Goal: Transaction & Acquisition: Purchase product/service

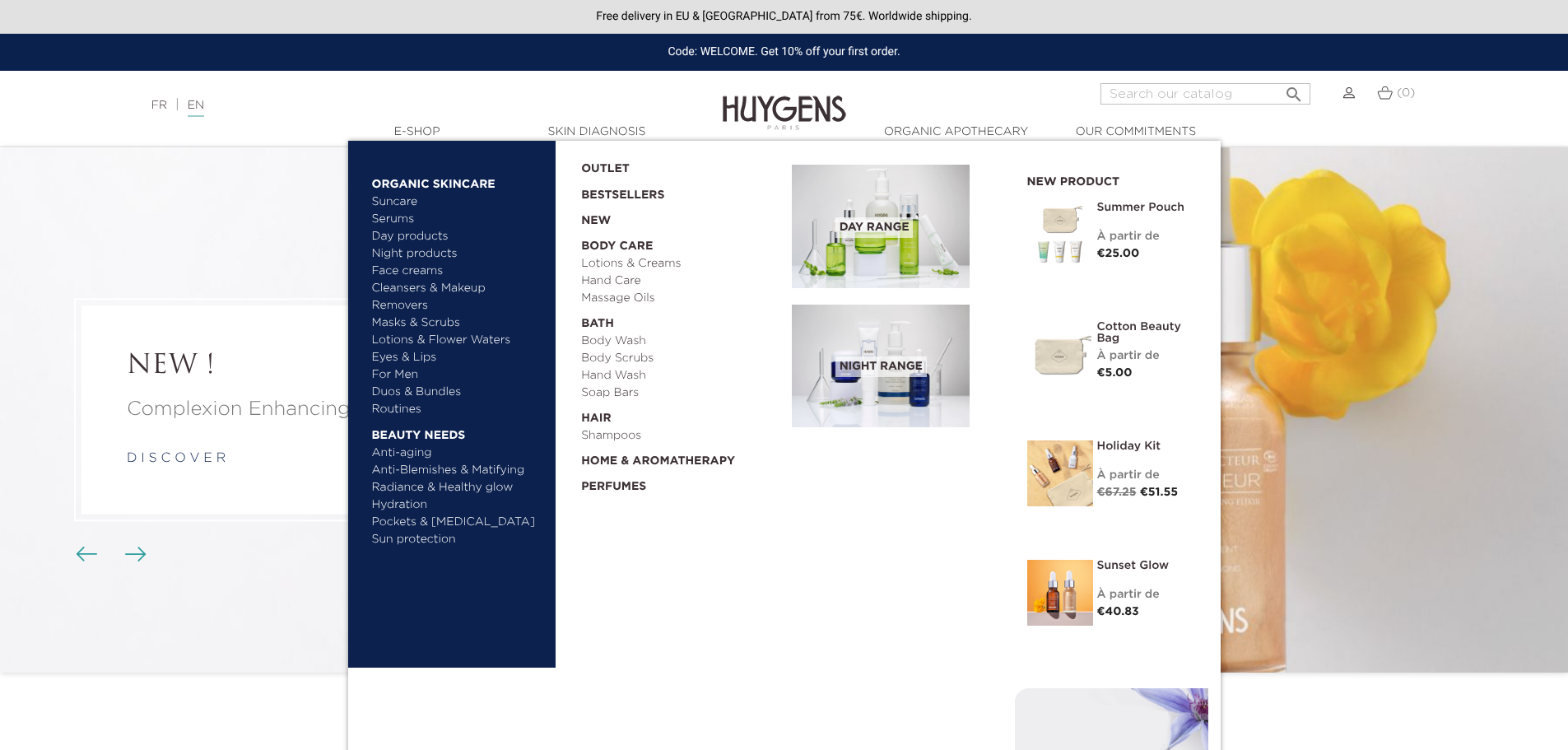
click at [419, 129] on link "  E-Shop" at bounding box center [417, 132] width 165 height 17
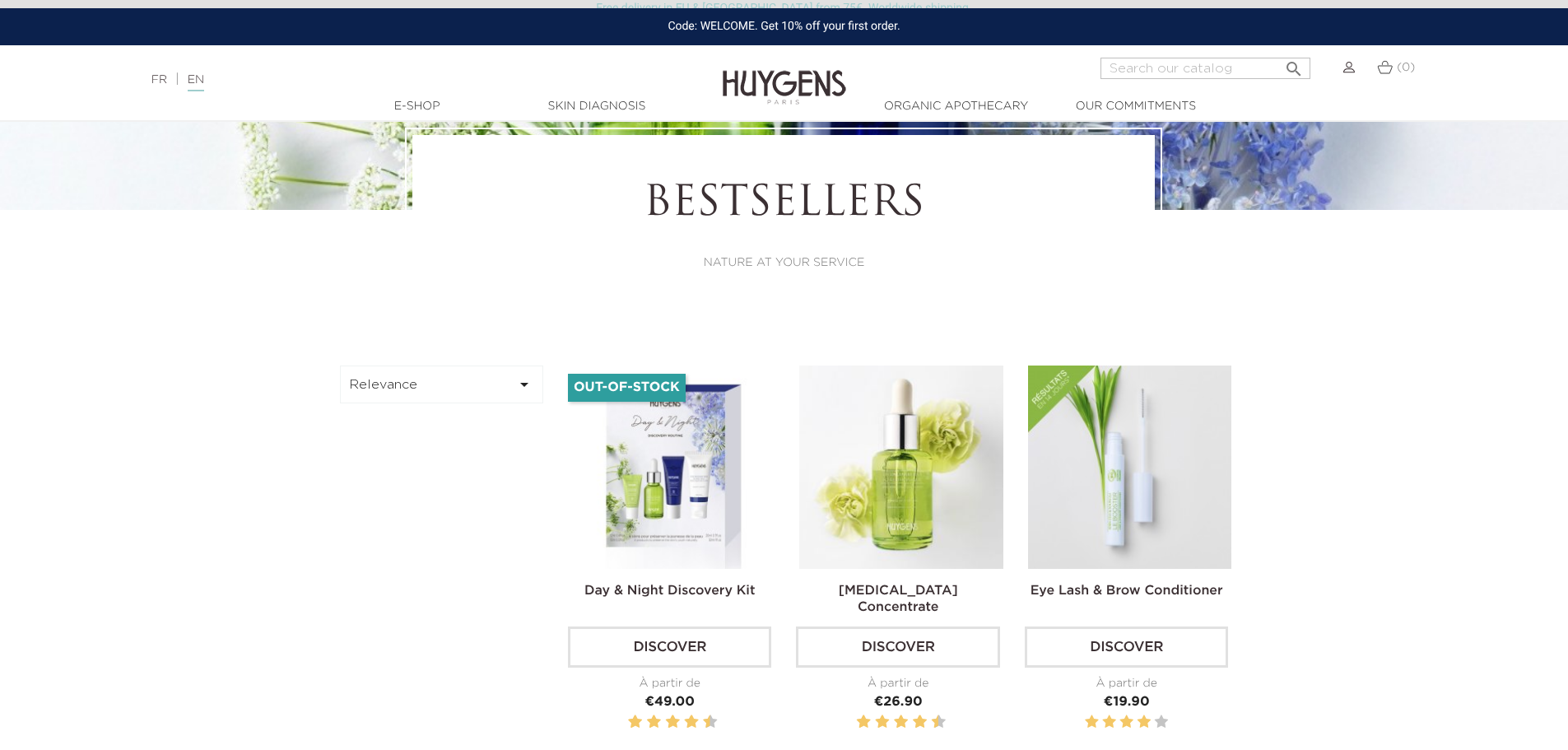
scroll to position [577, 0]
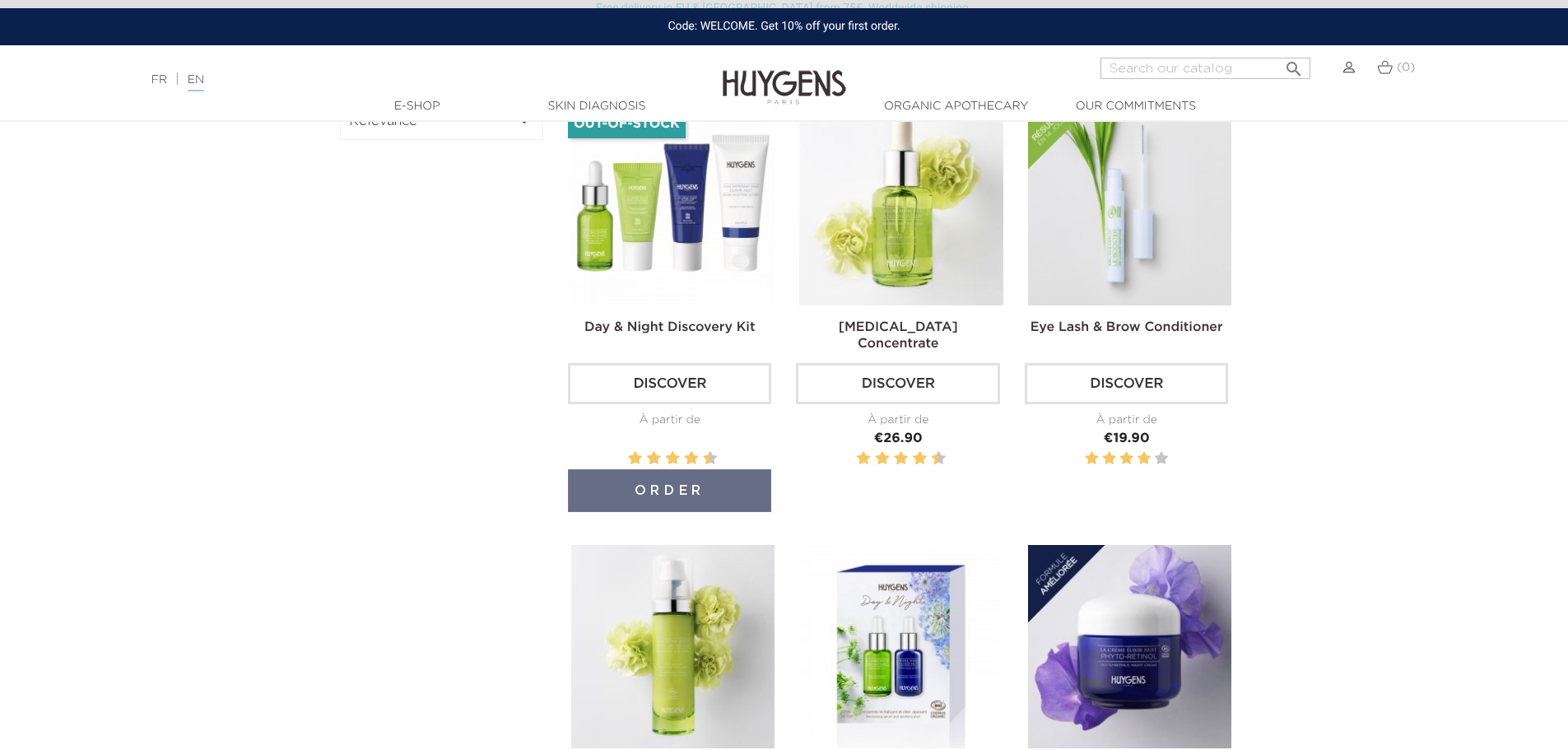
click at [702, 390] on link "Discover" at bounding box center [670, 384] width 203 height 41
